Goal: Check status: Check status

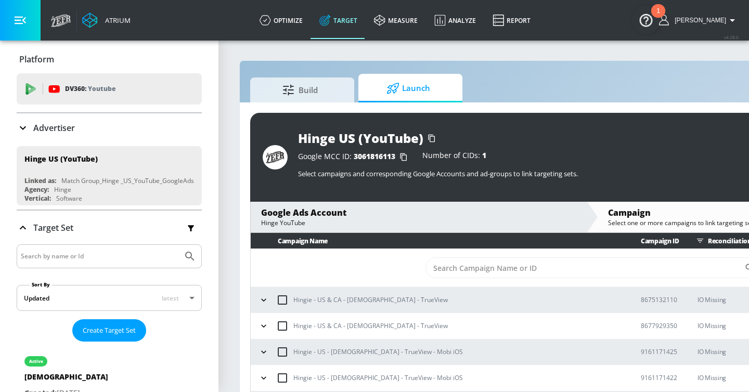
click at [264, 300] on icon "button" at bounding box center [263, 299] width 5 height 3
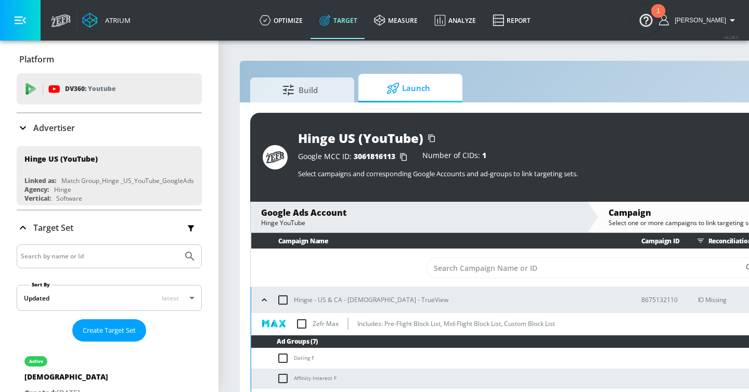
scroll to position [0, 2]
click at [266, 300] on icon "button" at bounding box center [262, 300] width 10 height 10
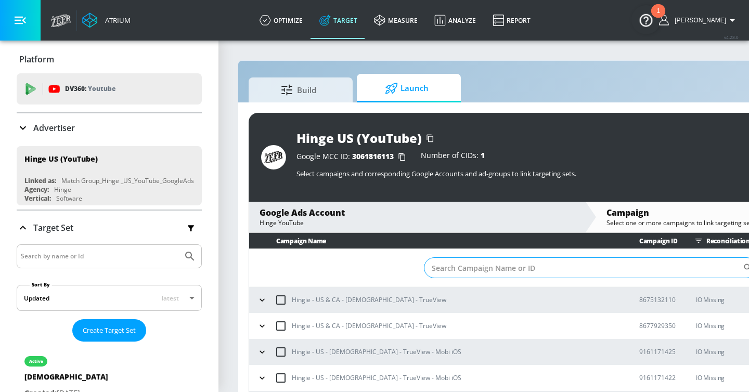
click at [454, 266] on input "Sort By" at bounding box center [583, 267] width 319 height 21
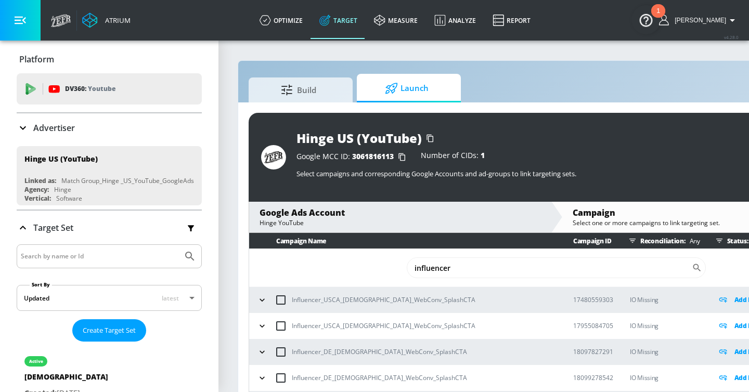
type input "influencer"
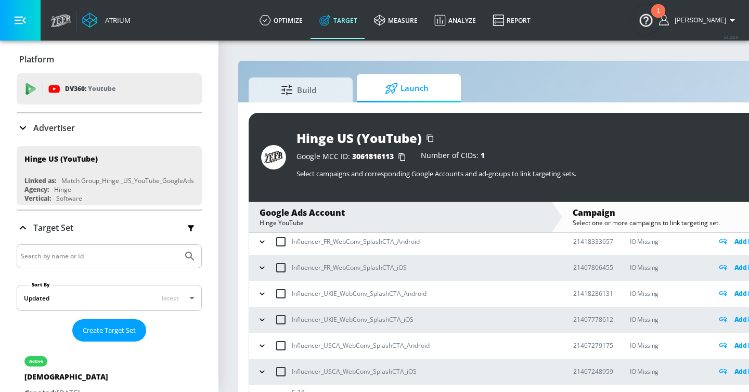
scroll to position [593, 0]
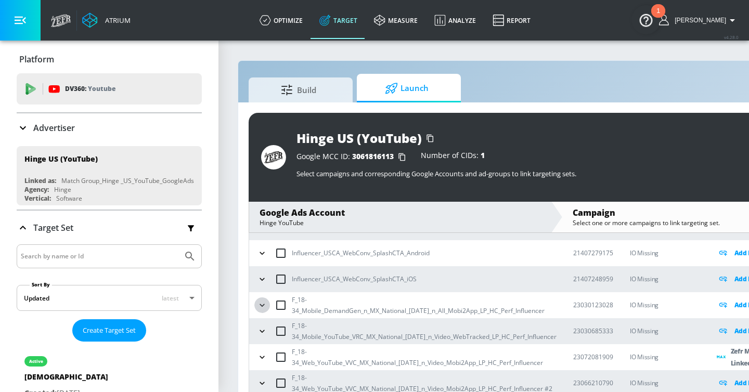
click at [263, 306] on icon "button" at bounding box center [262, 305] width 10 height 10
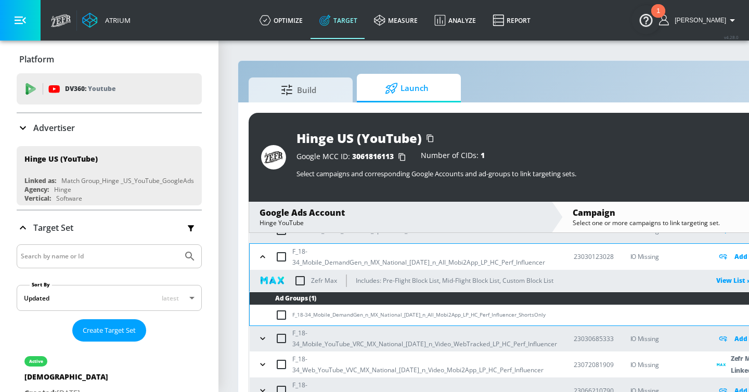
scroll to position [649, 0]
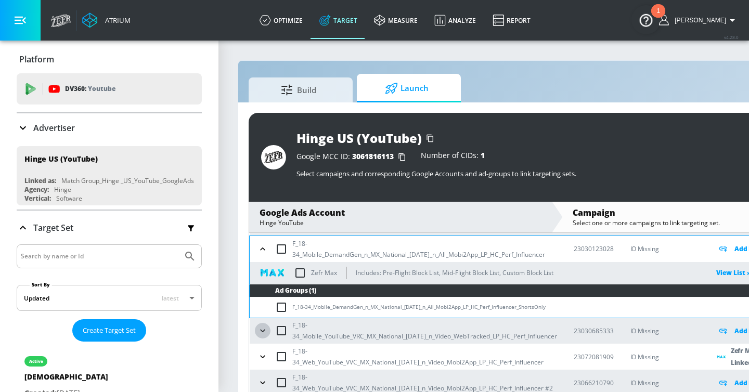
click at [263, 333] on icon "button" at bounding box center [262, 330] width 10 height 10
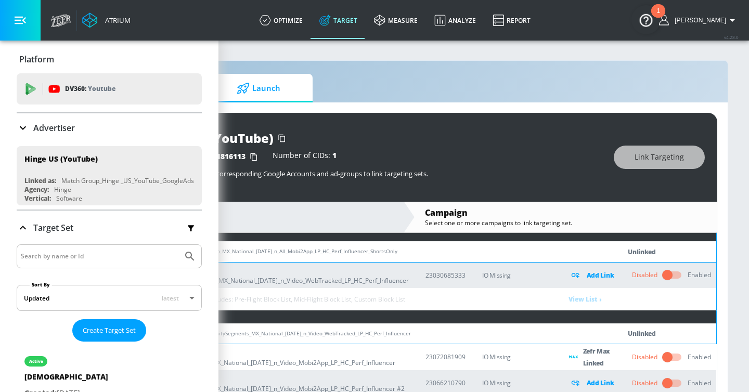
scroll to position [0, 0]
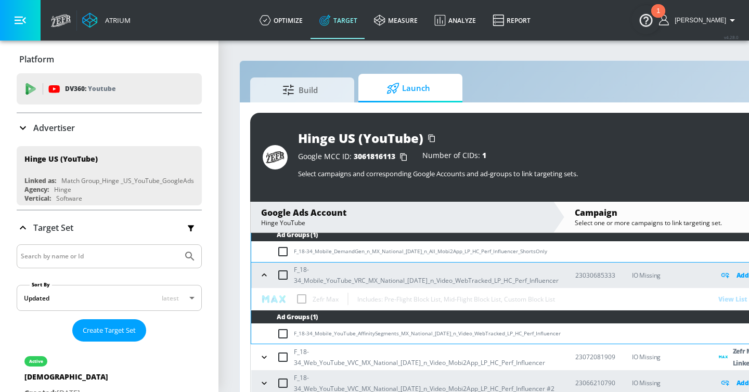
click at [283, 276] on input "checkbox" at bounding box center [283, 275] width 22 height 22
checkbox input "true"
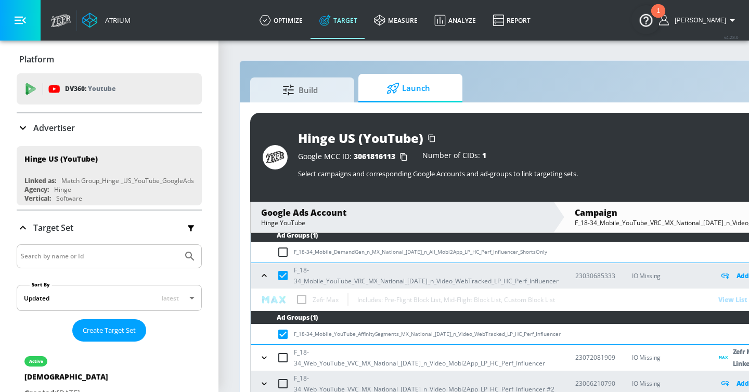
click at [283, 276] on input "checkbox" at bounding box center [283, 276] width 22 height 22
checkbox input "false"
